Goal: Navigation & Orientation: Find specific page/section

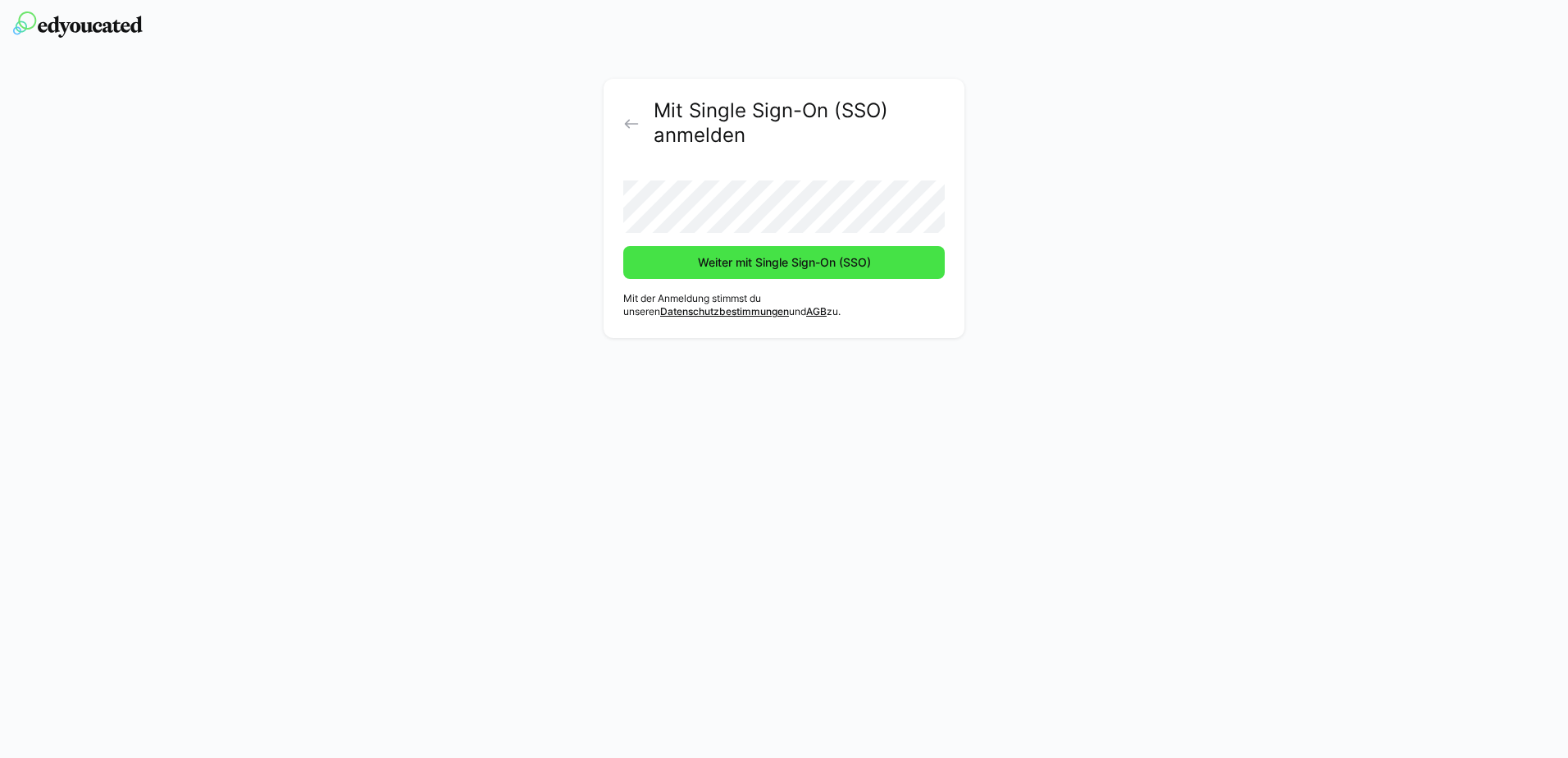
click at [735, 255] on span "Weiter mit Single Sign-On (SSO)" at bounding box center [784, 262] width 178 height 17
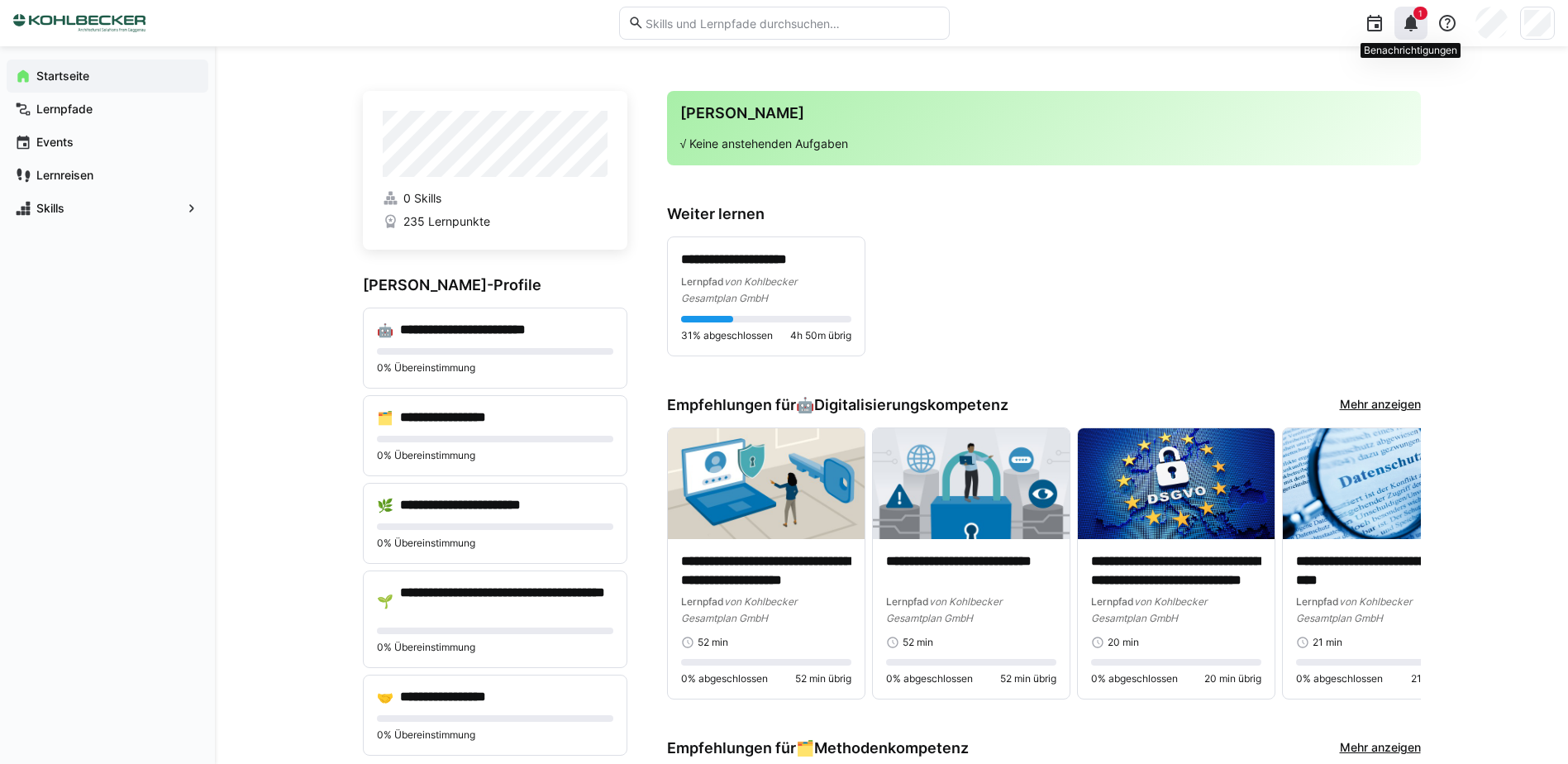
click at [1416, 16] on span "1" at bounding box center [1421, 13] width 14 height 13
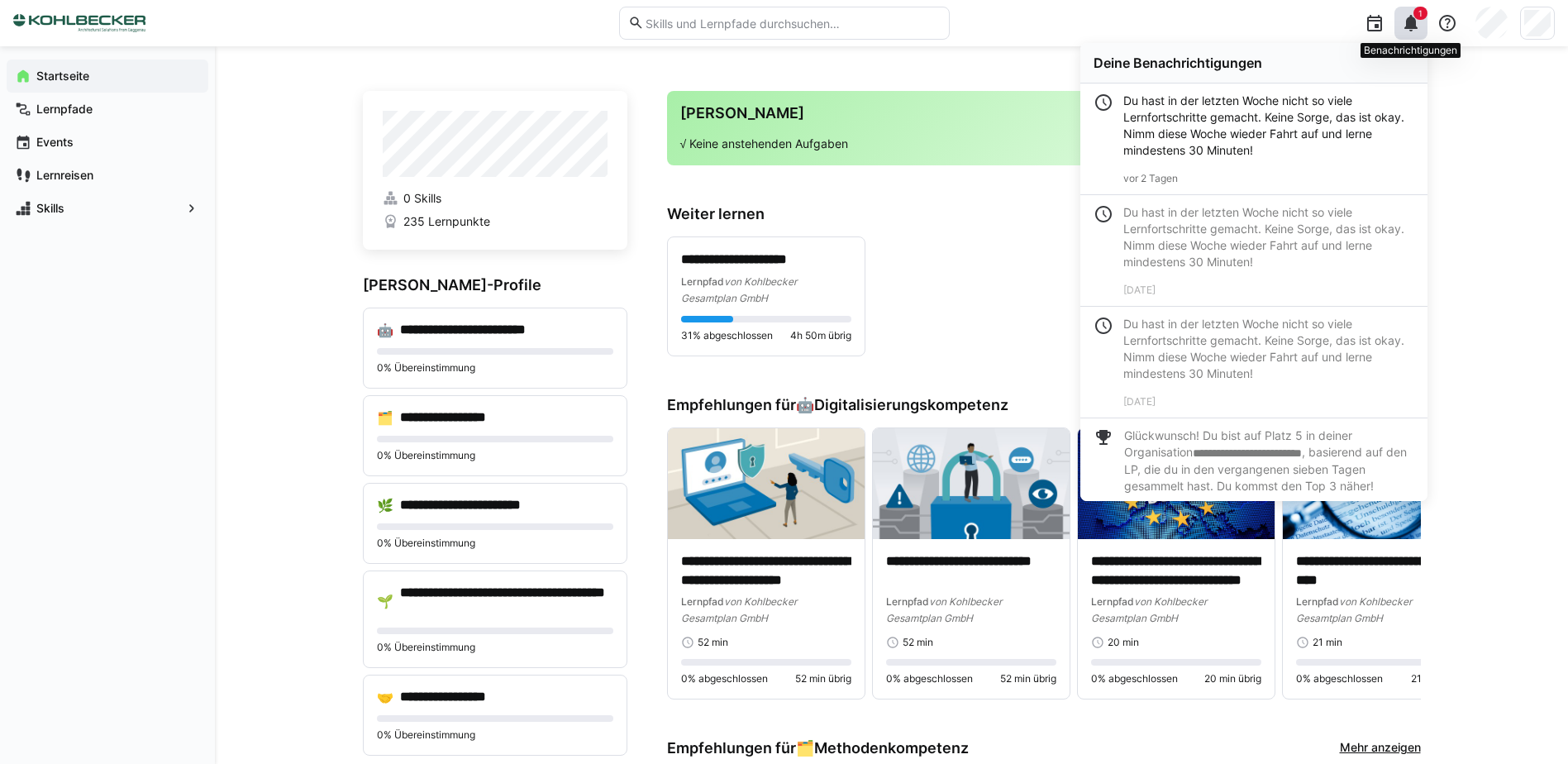
click at [1410, 28] on eds-icon at bounding box center [1411, 23] width 20 height 20
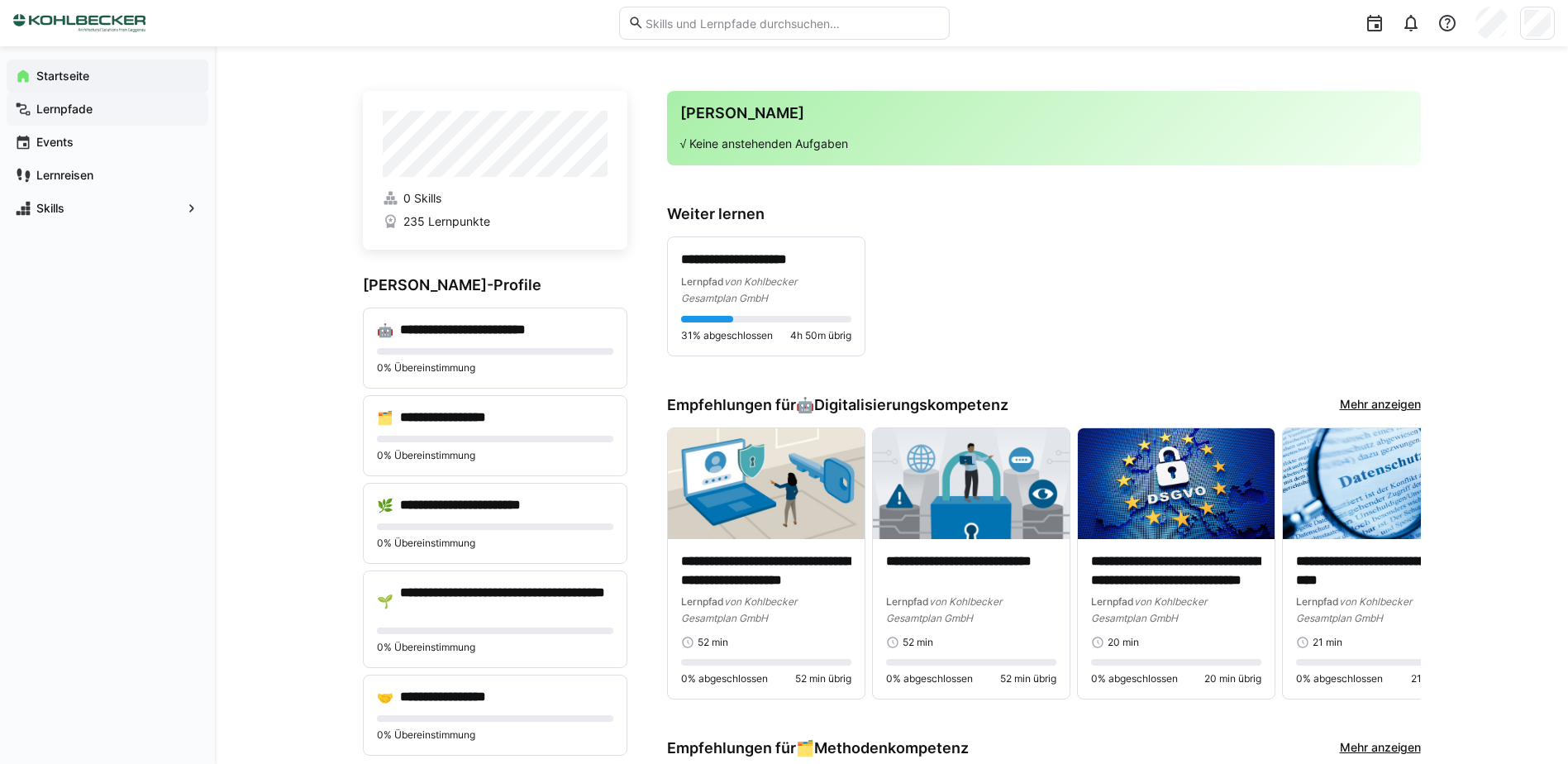
click at [64, 115] on span "Lernpfade" at bounding box center [116, 109] width 166 height 17
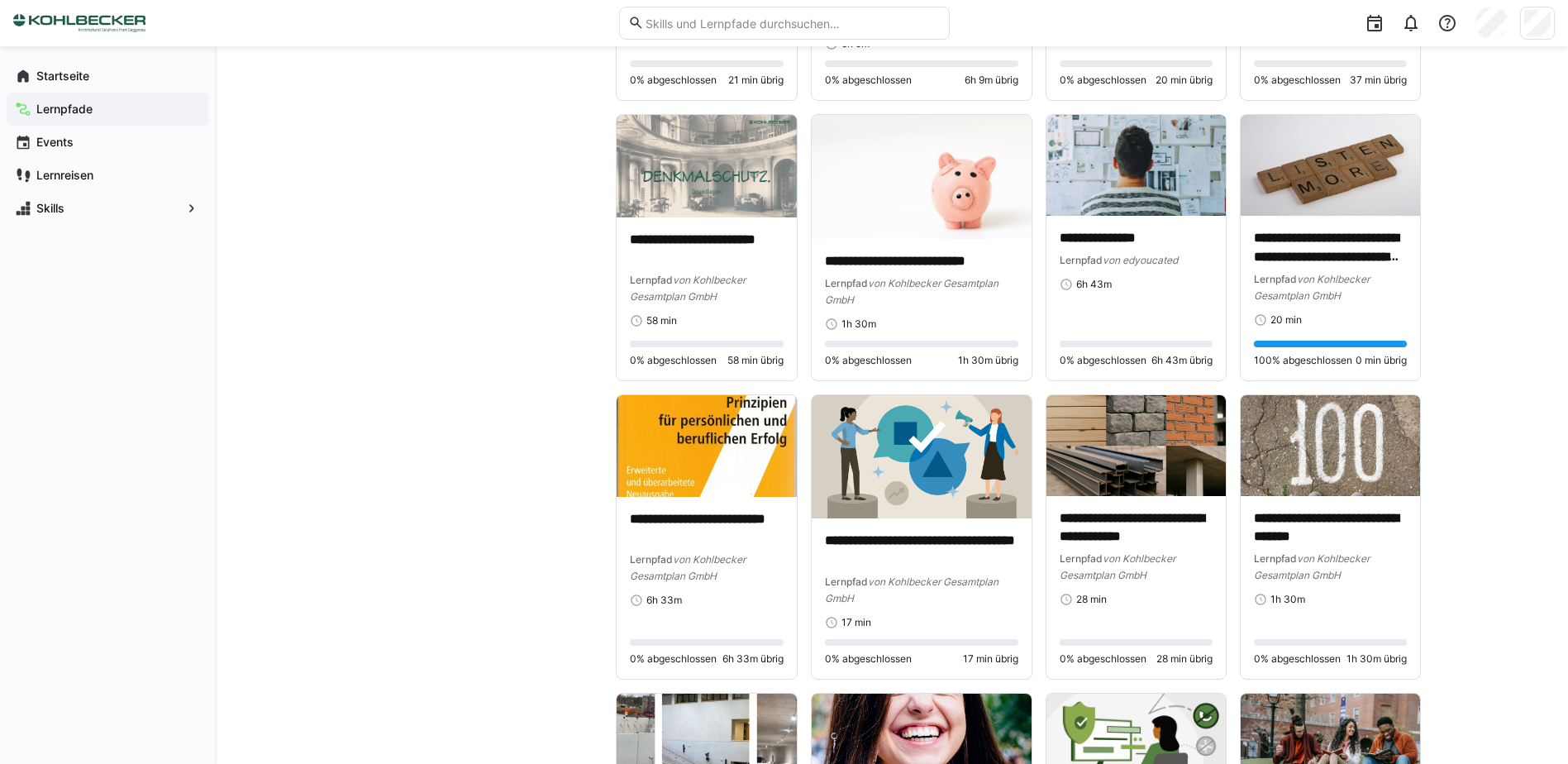
scroll to position [1902, 0]
